Goal: Task Accomplishment & Management: Use online tool/utility

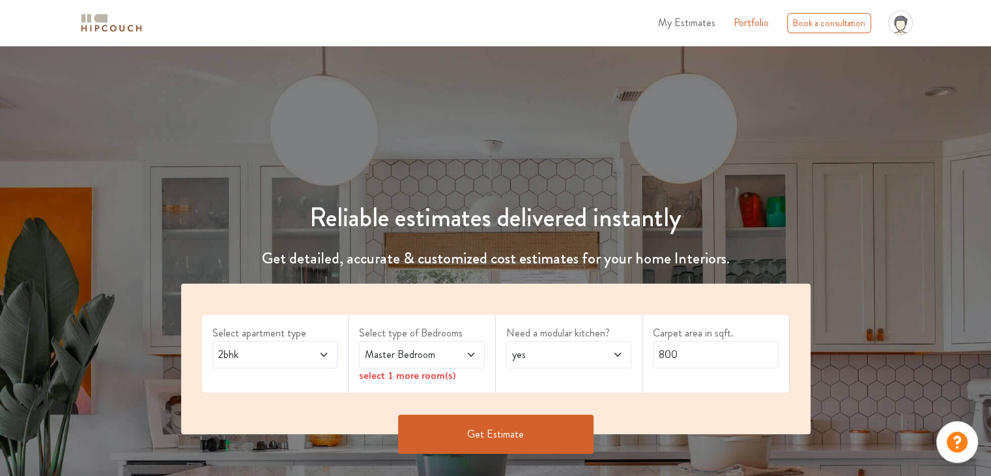
click at [466, 349] on icon at bounding box center [471, 354] width 10 height 10
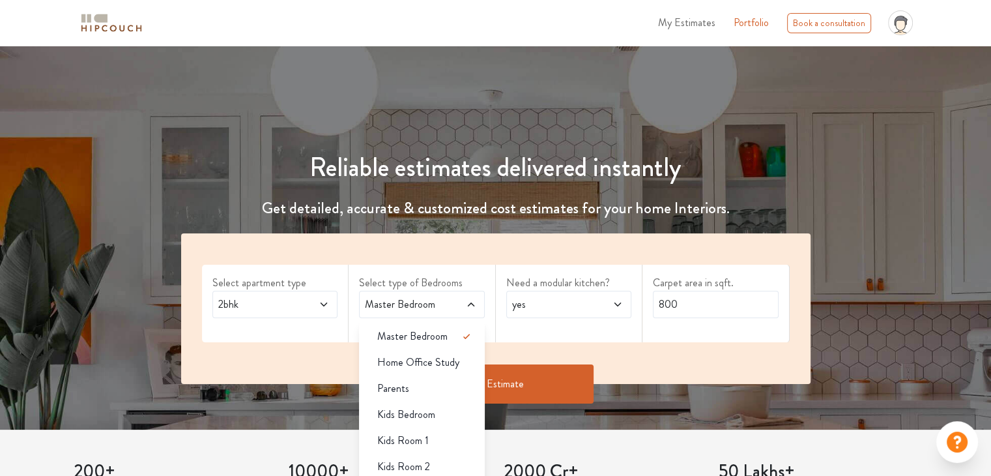
scroll to position [130, 0]
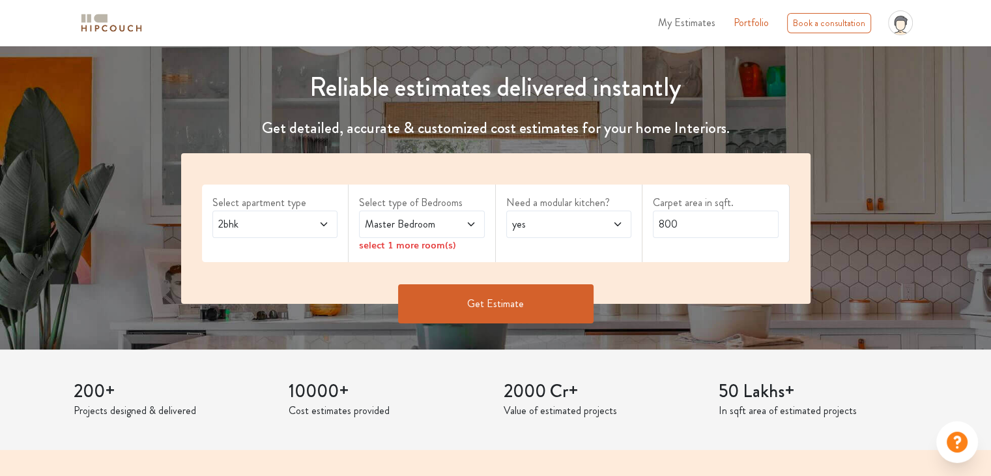
click at [557, 231] on span "yes" at bounding box center [552, 224] width 85 height 16
click at [556, 283] on div "no" at bounding box center [573, 282] width 118 height 16
click at [537, 306] on button "Get Estimate" at bounding box center [496, 303] width 196 height 39
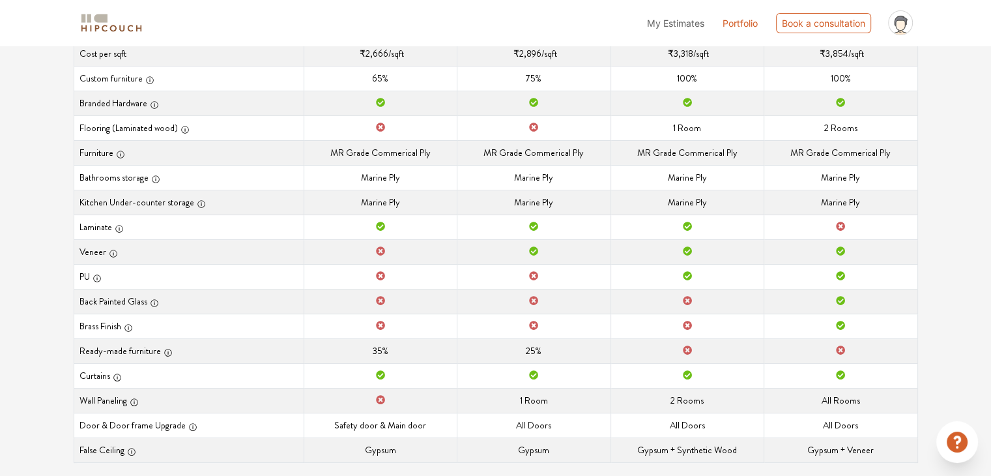
scroll to position [283, 0]
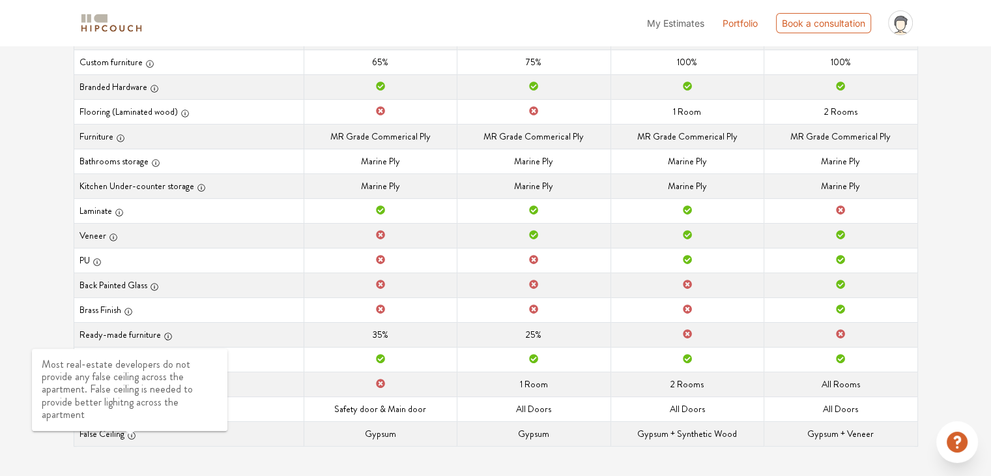
click at [134, 433] on icon "button" at bounding box center [131, 435] width 9 height 9
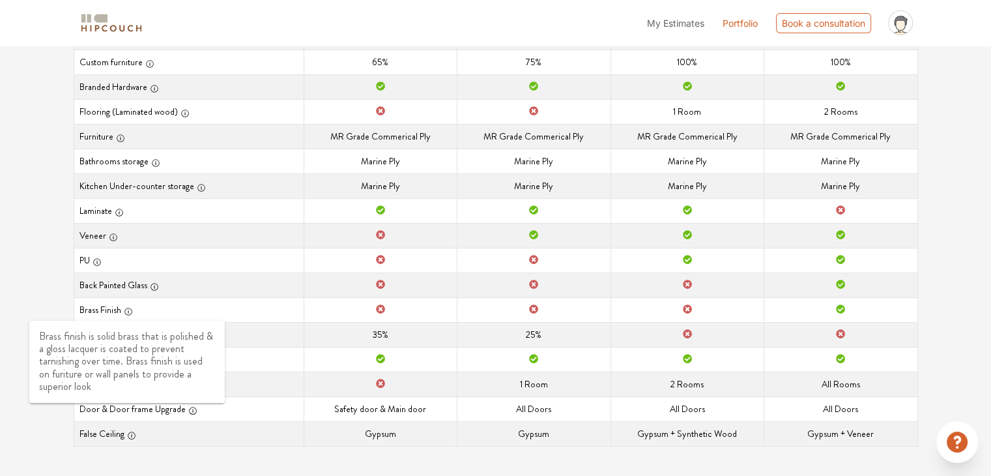
click at [129, 310] on icon "button" at bounding box center [128, 311] width 9 height 9
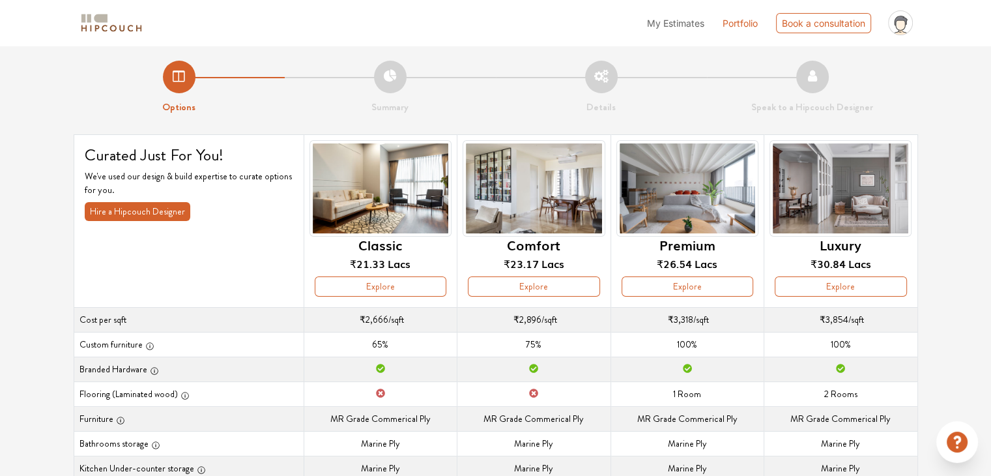
scroll to position [0, 0]
drag, startPoint x: 329, startPoint y: -2, endPoint x: 532, endPoint y: 18, distance: 204.4
click at [503, 8] on div "My Estimates Portfolio Book a consultation profile pic Upload Boq Logout" at bounding box center [536, 22] width 764 height 35
click at [670, 25] on span "My Estimates" at bounding box center [675, 23] width 57 height 11
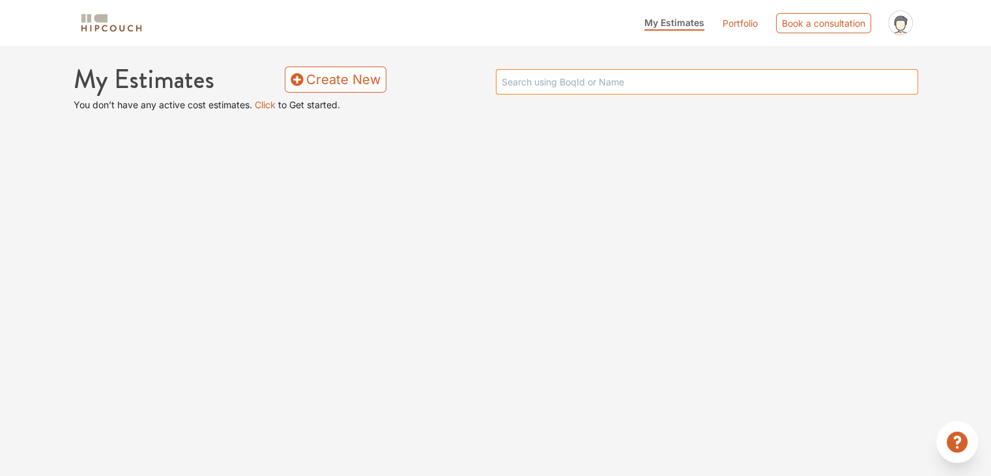
click at [562, 81] on input "text" at bounding box center [707, 81] width 422 height 25
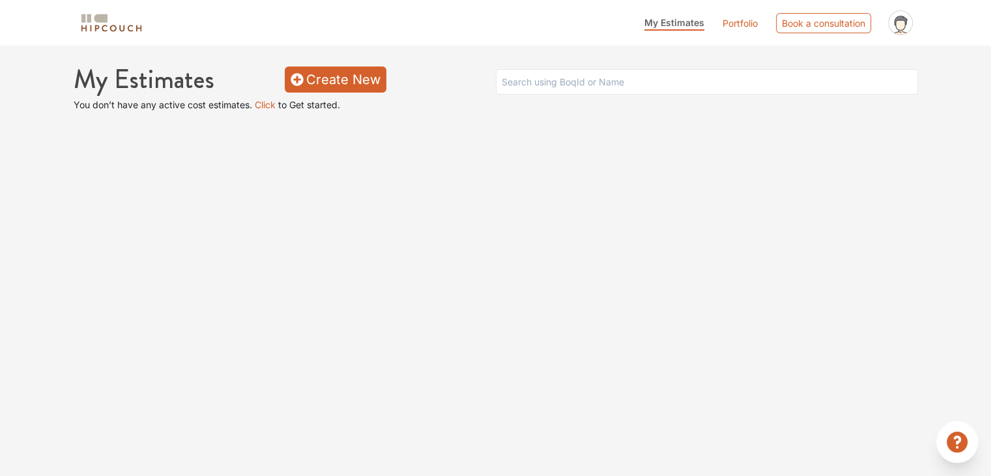
click at [326, 81] on link "Create New" at bounding box center [336, 79] width 102 height 26
